Goal: Transaction & Acquisition: Purchase product/service

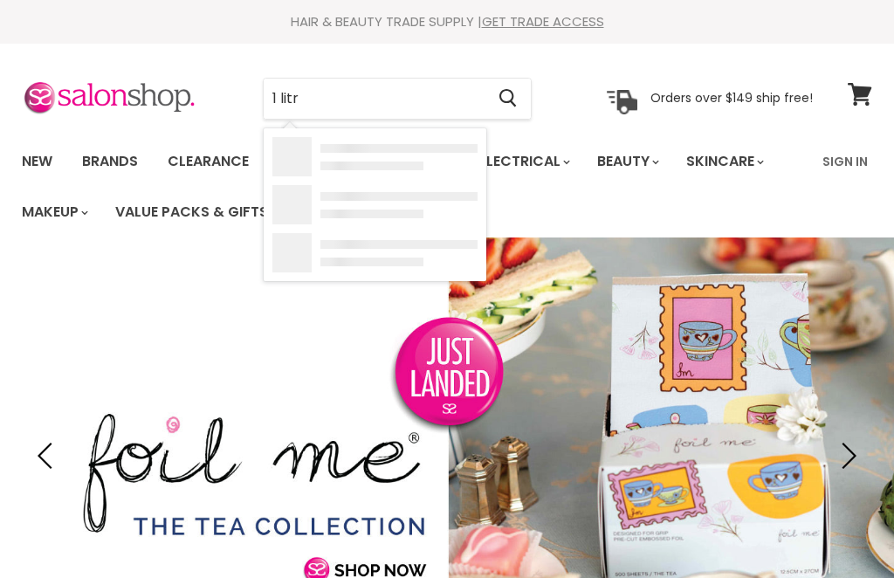
type input "1 litre"
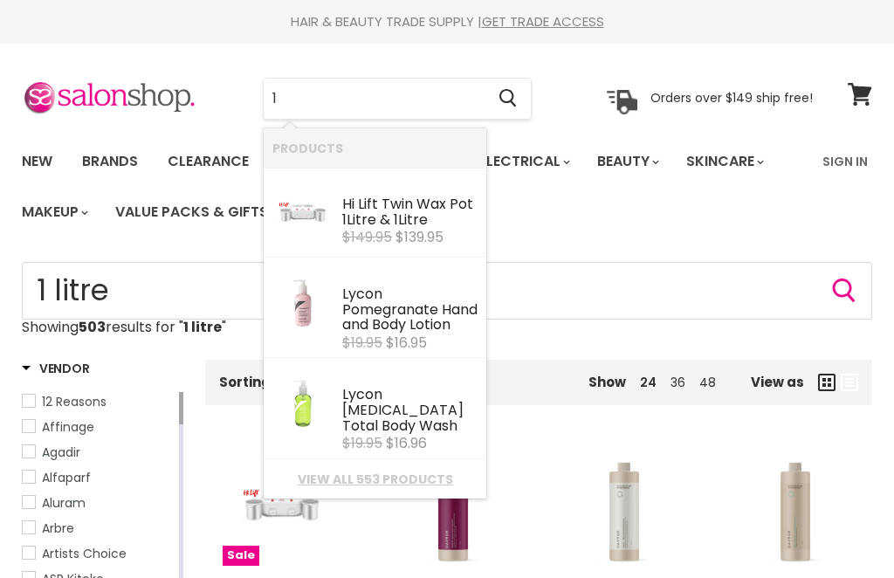
type input "1"
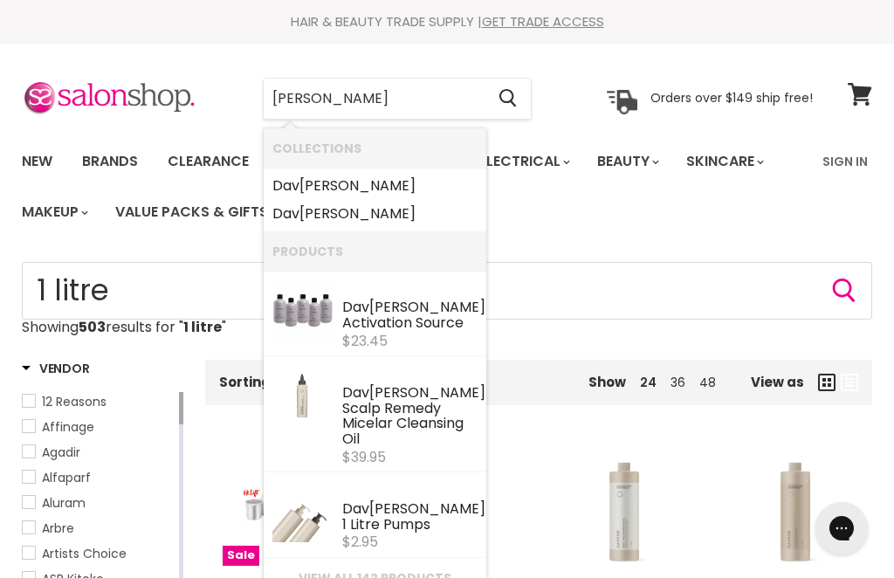
type input "Davines"
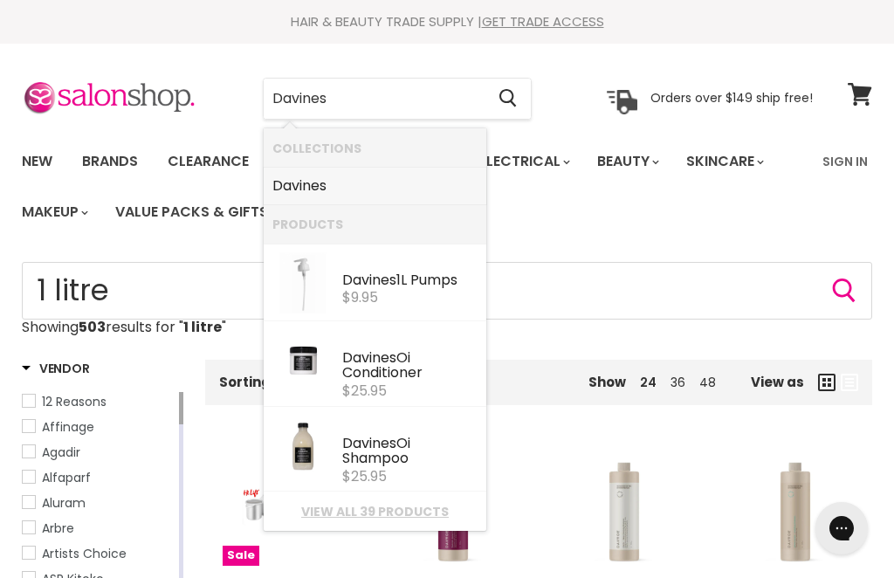
click at [292, 190] on b "Davines" at bounding box center [299, 185] width 54 height 20
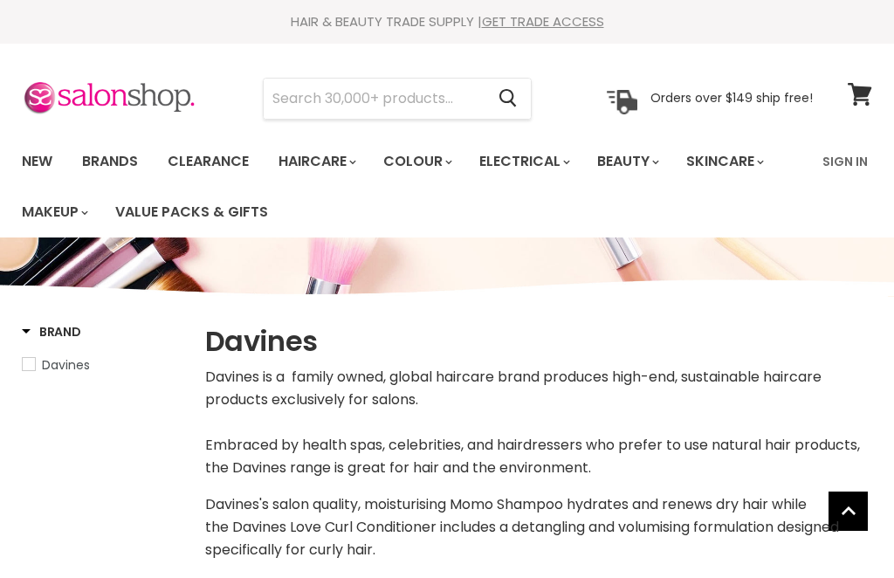
select select "manual"
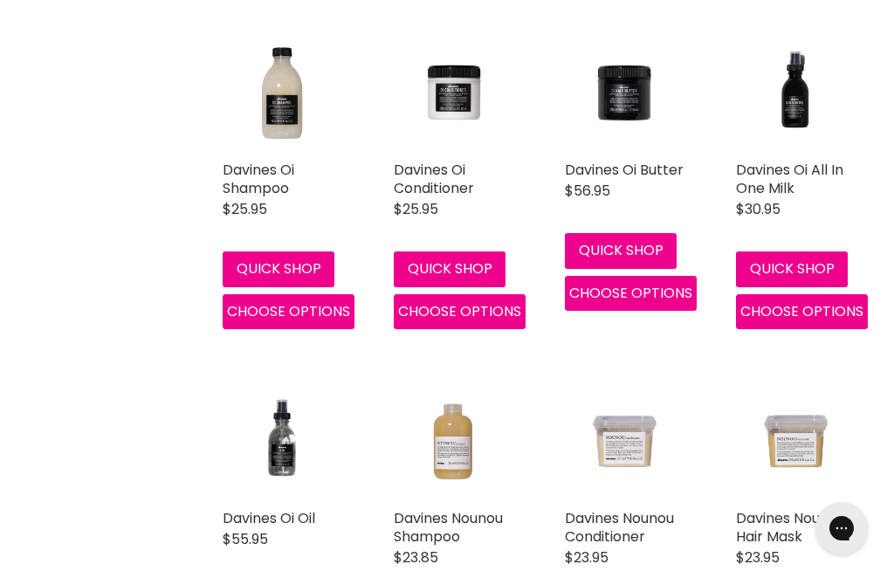
scroll to position [704, 0]
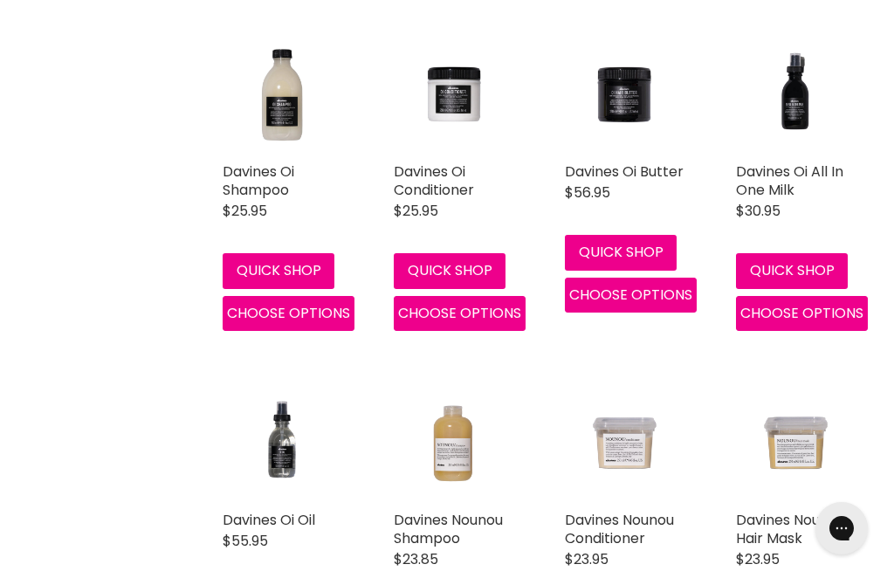
click at [284, 191] on link "Davines Oi Shampoo" at bounding box center [259, 180] width 72 height 38
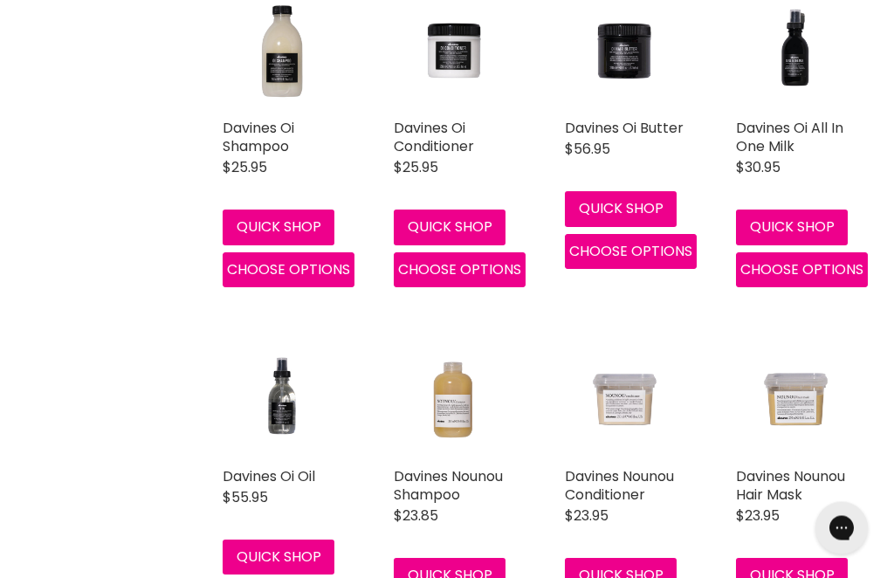
scroll to position [747, 0]
click at [638, 427] on img "Main content" at bounding box center [624, 399] width 119 height 119
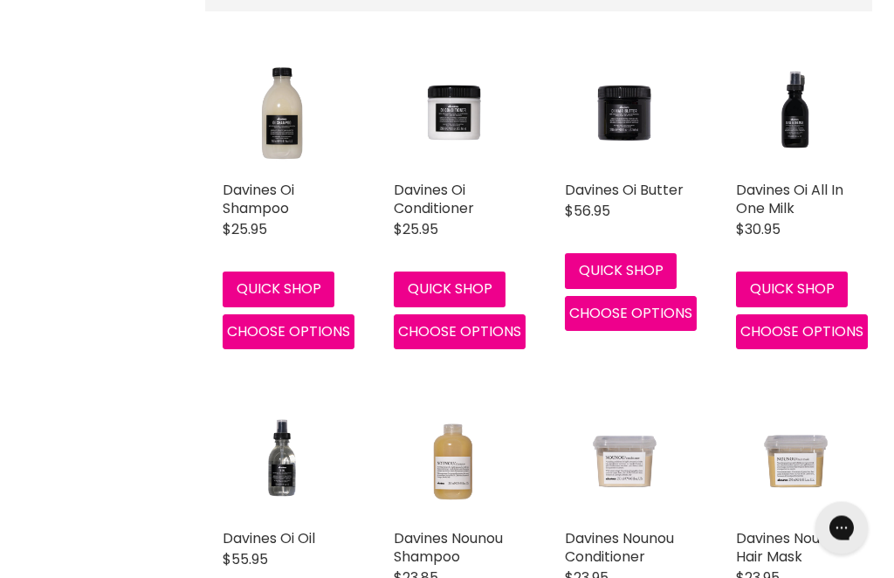
scroll to position [684, 0]
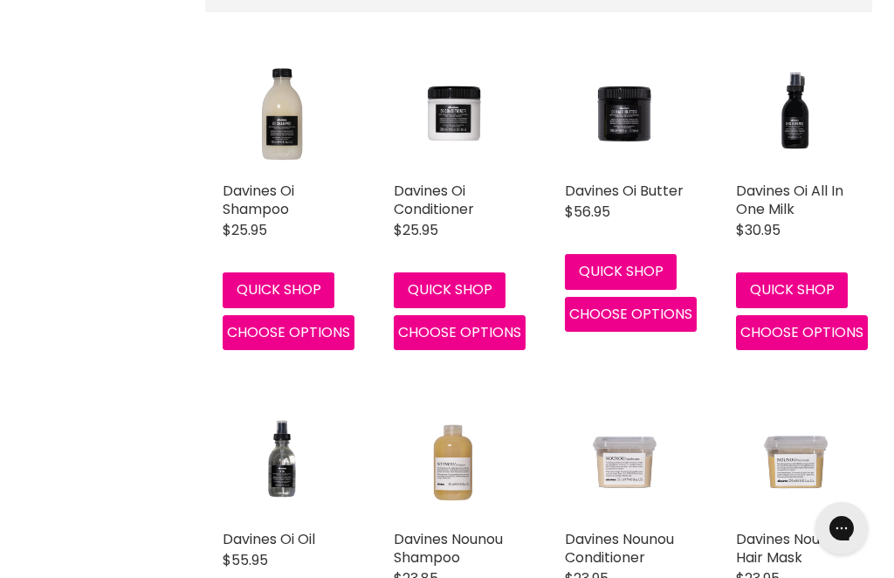
click at [428, 210] on link "Davines Oi Conditioner" at bounding box center [434, 200] width 80 height 38
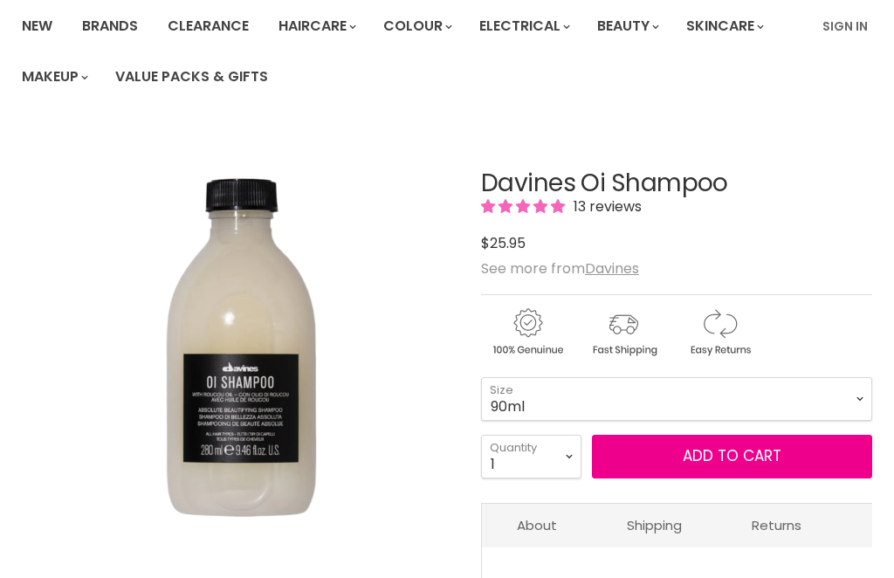
scroll to position [135, 0]
click at [660, 388] on select "90ml 280ml 1 Litre" at bounding box center [676, 399] width 391 height 44
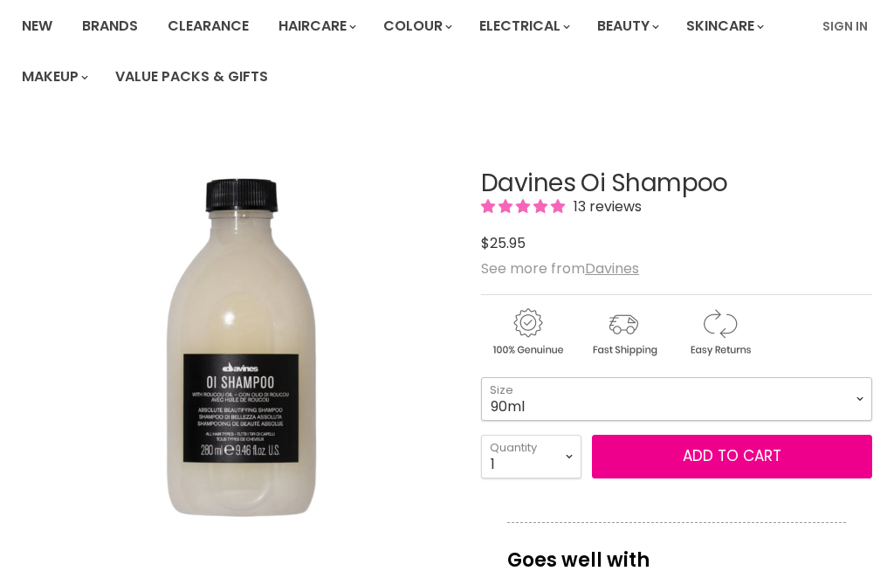
click at [582, 397] on select "90ml 280ml 1 Litre" at bounding box center [676, 399] width 391 height 44
select select "1 Litre"
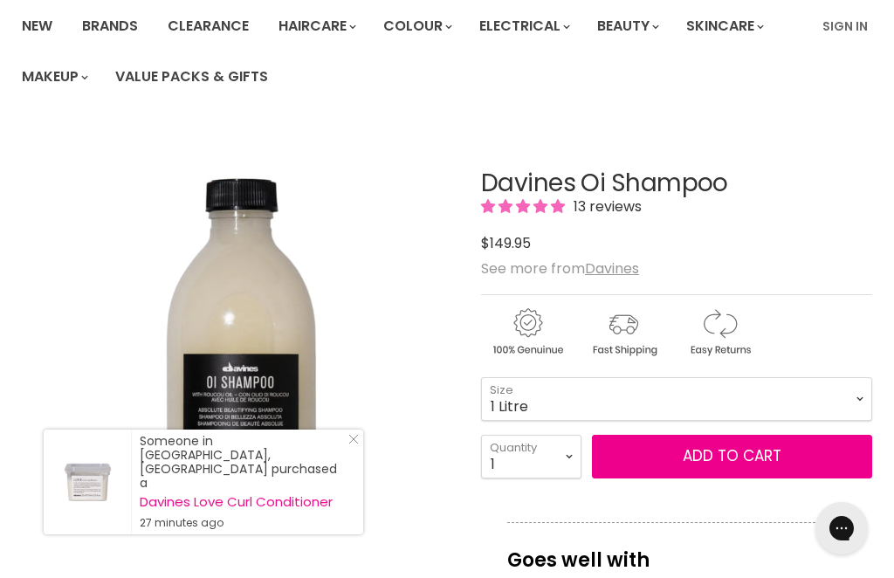
click at [347, 451] on link "Close Icon" at bounding box center [349, 442] width 17 height 17
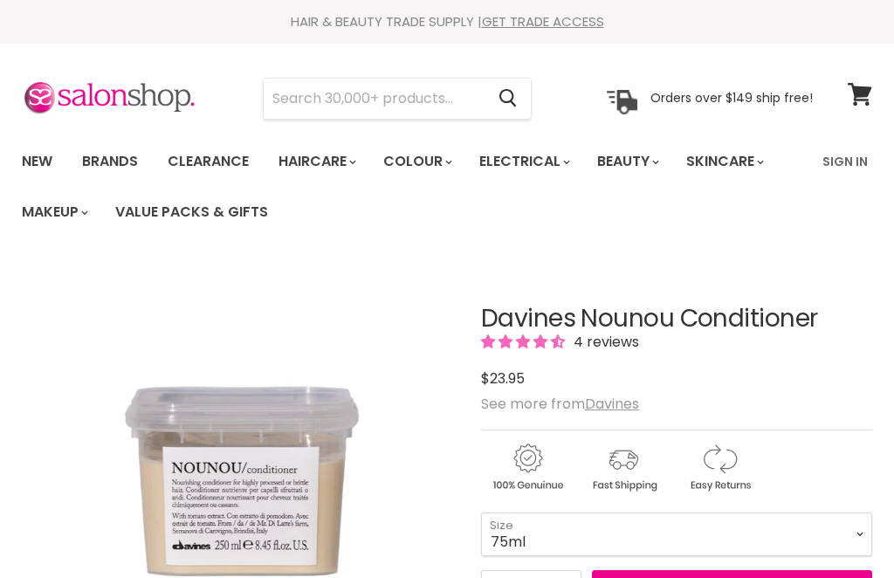
scroll to position [43, 0]
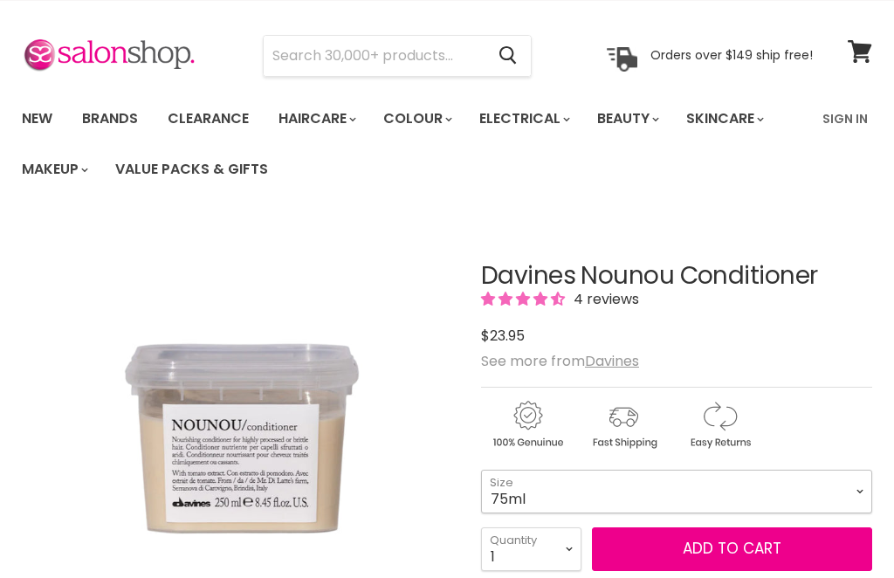
click at [626, 484] on select "75ml 250ml 1 Litre" at bounding box center [676, 492] width 391 height 44
select select "1 Litre"
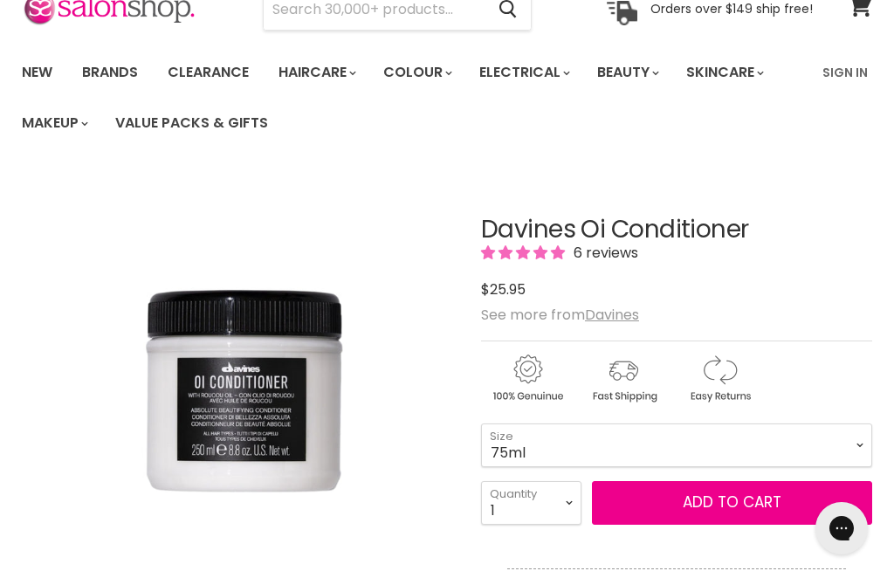
click at [42, 318] on img "Davines Oi Conditioner image. Click or Scroll to Zoom." at bounding box center [292, 376] width 876 height 876
click at [648, 447] on select "75ml 250ml 1 Litre" at bounding box center [676, 445] width 391 height 44
select select "1 Litre"
click at [780, 509] on button "Add to cart" at bounding box center [732, 503] width 280 height 44
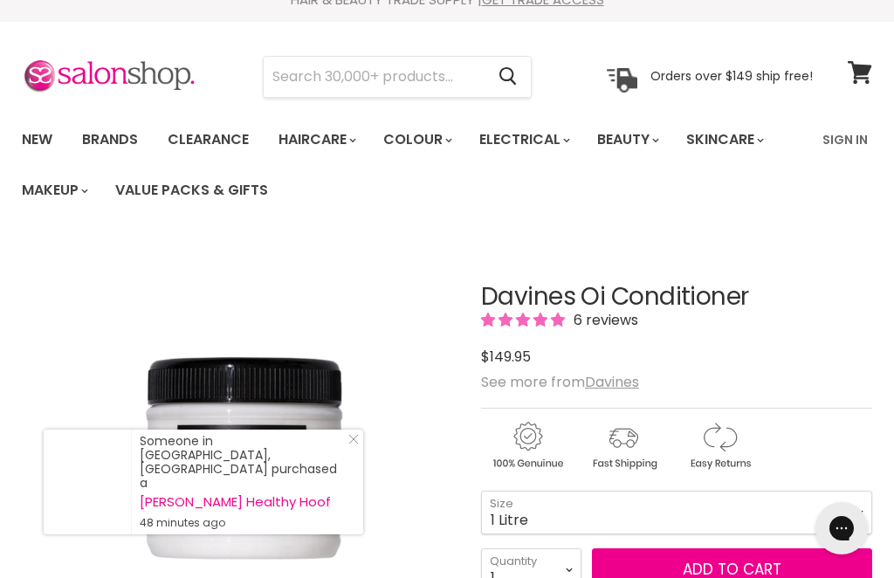
scroll to position [21, 0]
click at [735, 572] on button "Add to cart" at bounding box center [732, 571] width 280 height 44
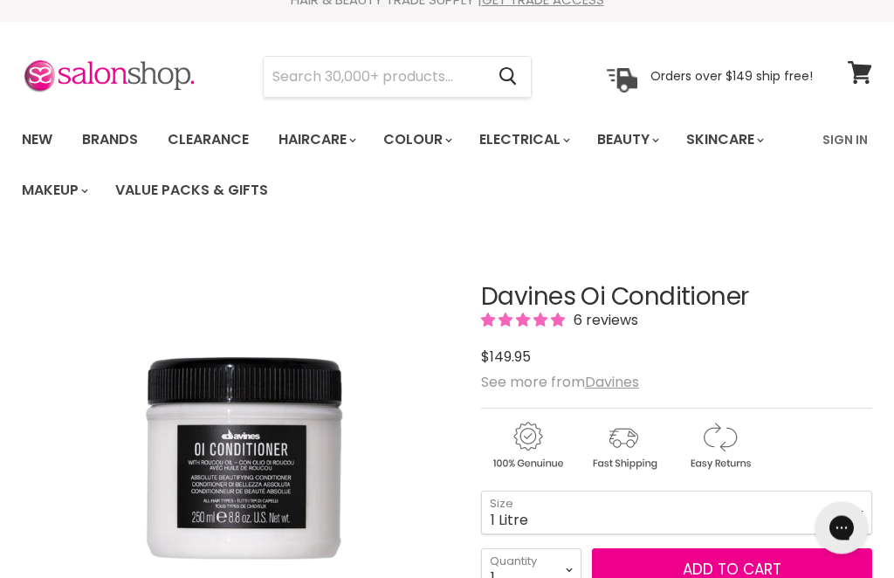
scroll to position [22, 0]
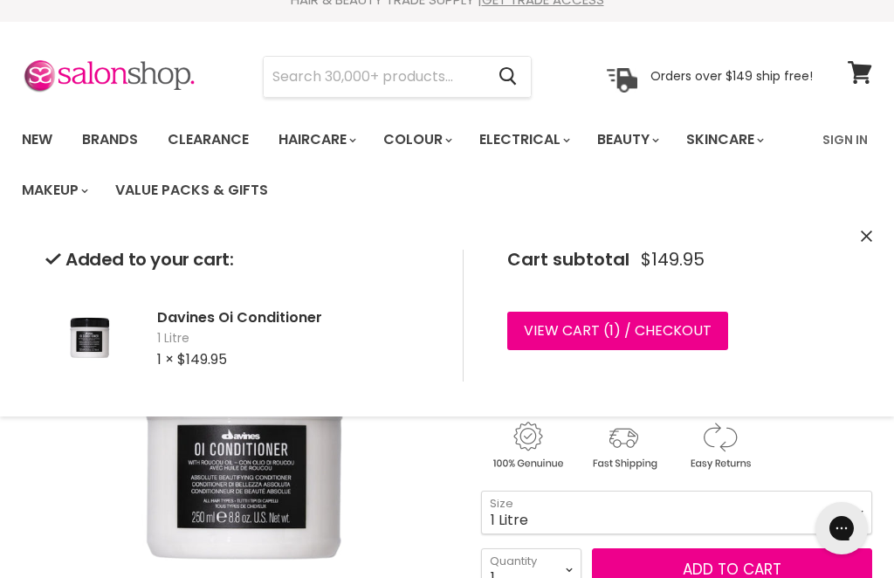
click at [615, 335] on link "View cart ( 1 ) / Checkout" at bounding box center [617, 331] width 221 height 38
